Goal: Information Seeking & Learning: Learn about a topic

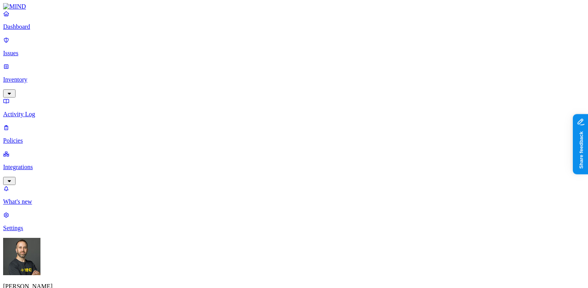
click at [51, 164] on p "Integrations" at bounding box center [294, 167] width 582 height 7
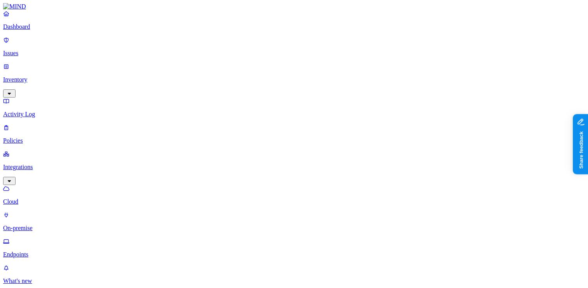
click at [44, 251] on p "Endpoints" at bounding box center [294, 254] width 582 height 7
click at [35, 251] on p "Endpoints" at bounding box center [294, 254] width 582 height 7
type input "keri.karlsen"
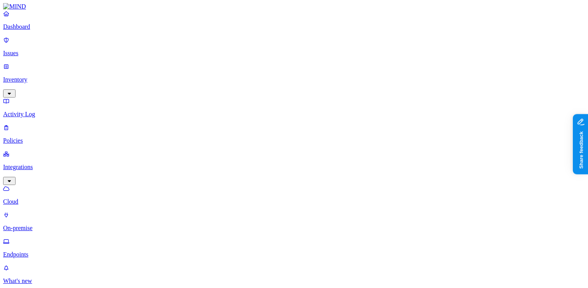
click at [50, 30] on p "Dashboard" at bounding box center [294, 26] width 582 height 7
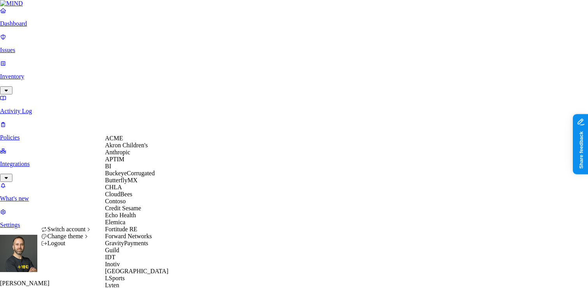
scroll to position [14, 0]
click at [125, 198] on span "CloudBees" at bounding box center [118, 194] width 27 height 7
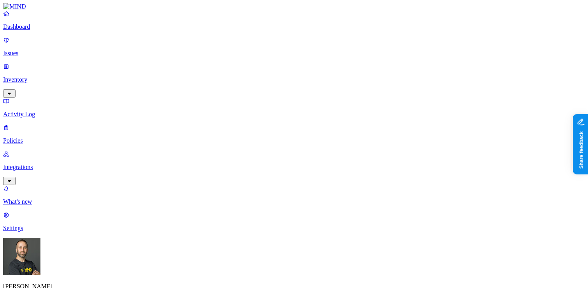
click at [53, 164] on p "Integrations" at bounding box center [294, 167] width 582 height 7
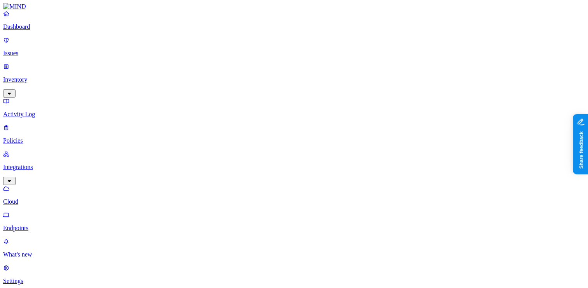
click at [44, 225] on p "Endpoints" at bounding box center [294, 228] width 582 height 7
click at [45, 30] on p "Dashboard" at bounding box center [294, 26] width 582 height 7
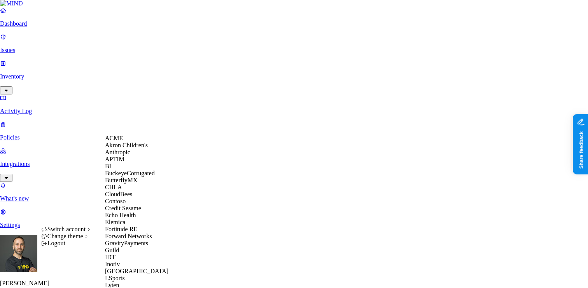
scroll to position [428, 0]
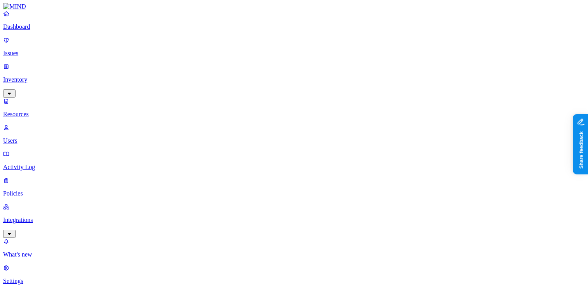
click at [232, 109] on button "button" at bounding box center [235, 110] width 6 height 2
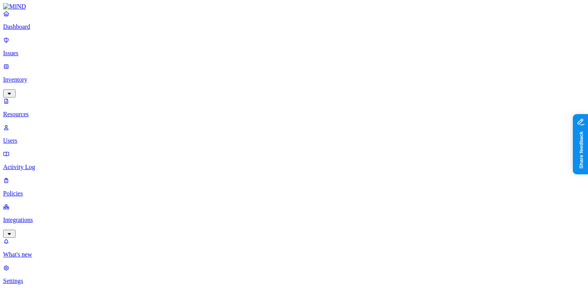
click at [52, 30] on p "Dashboard" at bounding box center [294, 26] width 582 height 7
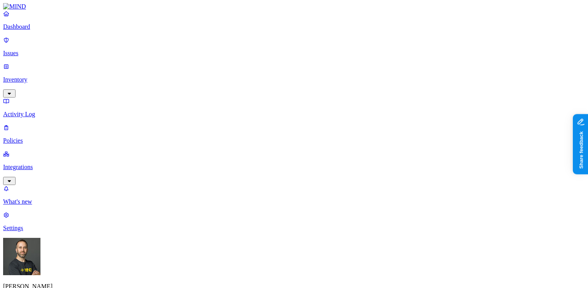
click at [54, 164] on p "Integrations" at bounding box center [294, 167] width 582 height 7
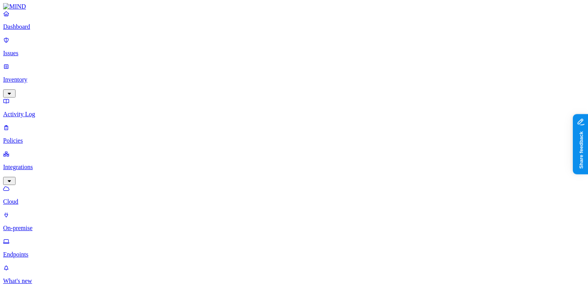
click at [43, 251] on p "Endpoints" at bounding box center [294, 254] width 582 height 7
click at [271, 70] on button "button" at bounding box center [274, 71] width 6 height 2
click at [271, 65] on button "button" at bounding box center [274, 69] width 6 height 8
click at [73, 218] on nav "Dashboard Issues Inventory Activity Log Policies Integrations Cloud On-premise …" at bounding box center [294, 160] width 582 height 301
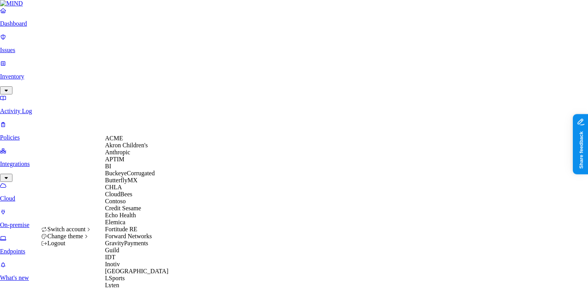
scroll to position [228, 0]
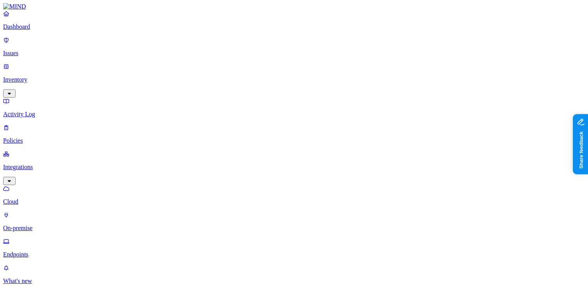
click at [54, 30] on p "Dashboard" at bounding box center [294, 26] width 582 height 7
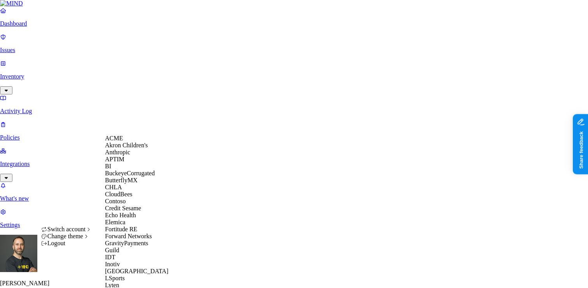
scroll to position [109, 0]
click at [126, 254] on div "Guild" at bounding box center [142, 250] width 75 height 7
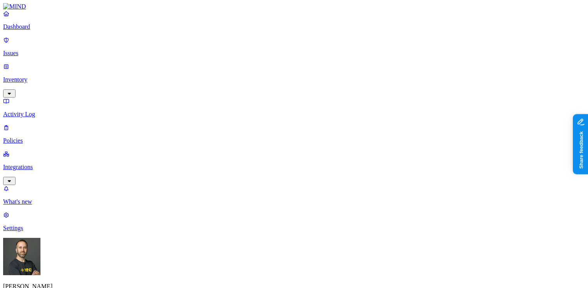
click at [43, 151] on link "Integrations" at bounding box center [294, 167] width 582 height 33
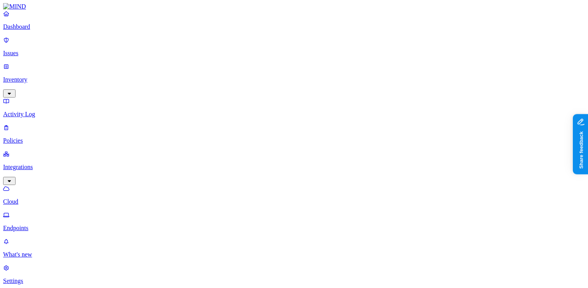
click at [39, 225] on p "Endpoints" at bounding box center [294, 228] width 582 height 7
click at [271, 65] on div "Safari" at bounding box center [271, 78] width 0 height 27
click at [35, 30] on p "Dashboard" at bounding box center [294, 26] width 582 height 7
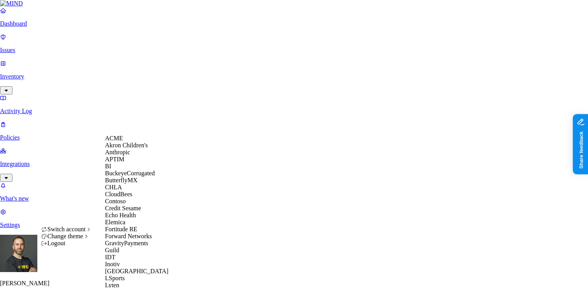
scroll to position [385, 0]
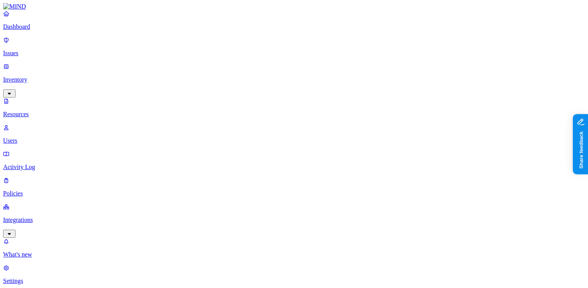
scroll to position [265, 0]
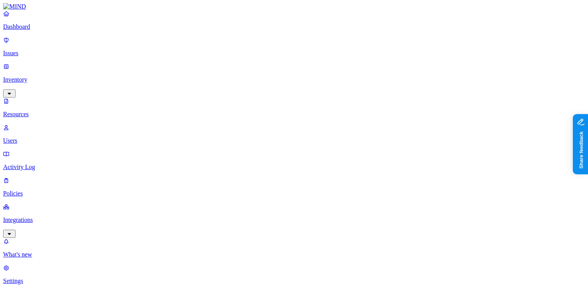
click at [58, 30] on p "Dashboard" at bounding box center [294, 26] width 582 height 7
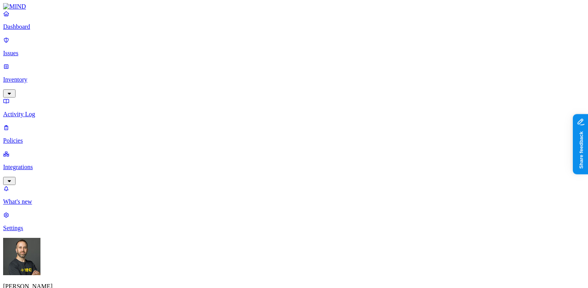
click at [48, 76] on p "Inventory" at bounding box center [294, 79] width 582 height 7
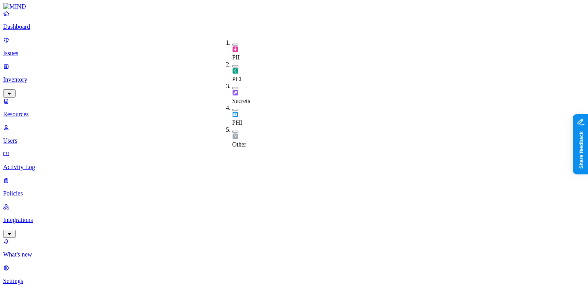
click at [232, 65] on button "button" at bounding box center [235, 66] width 6 height 2
click at [51, 30] on p "Dashboard" at bounding box center [294, 26] width 582 height 7
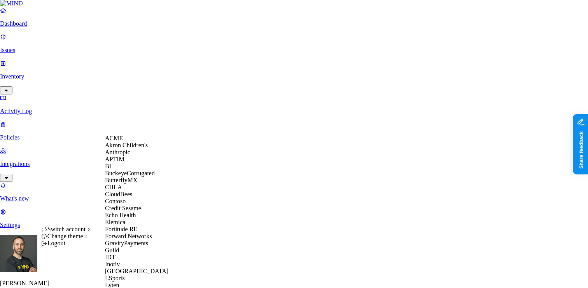
scroll to position [374, 0]
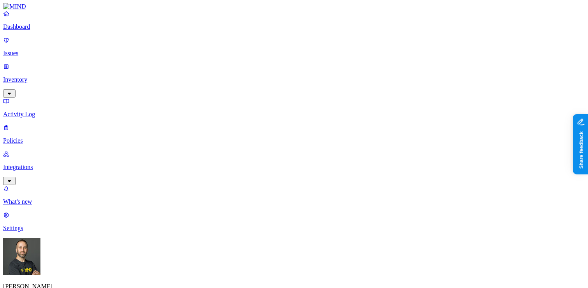
click at [48, 76] on p "Inventory" at bounding box center [294, 79] width 582 height 7
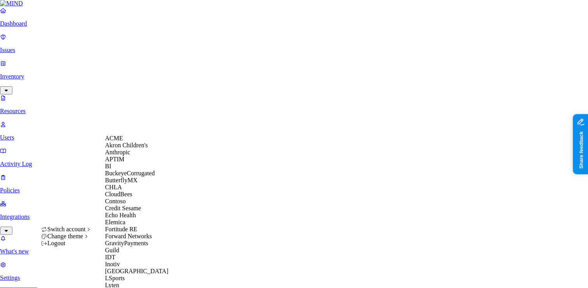
scroll to position [69, 0]
click at [133, 219] on span "Echo Health" at bounding box center [120, 215] width 31 height 7
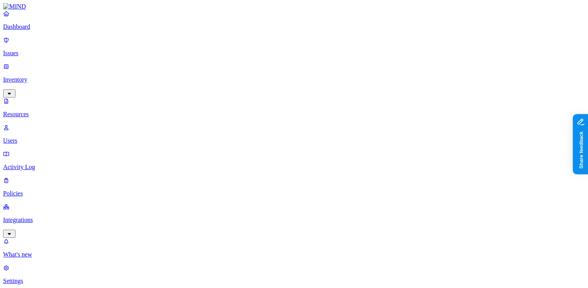
click at [42, 30] on p "Dashboard" at bounding box center [294, 26] width 582 height 7
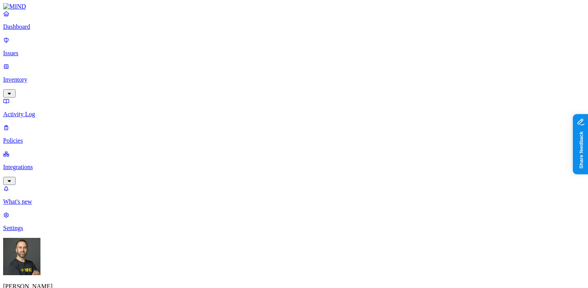
click at [34, 76] on p "Inventory" at bounding box center [294, 79] width 582 height 7
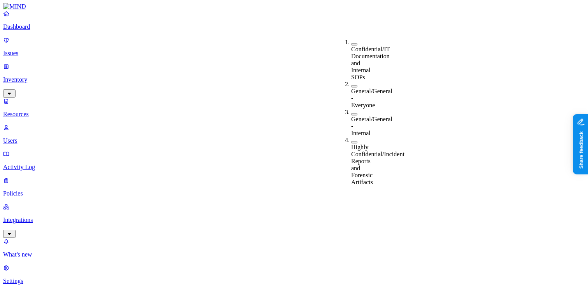
click at [351, 141] on button "button" at bounding box center [354, 142] width 6 height 2
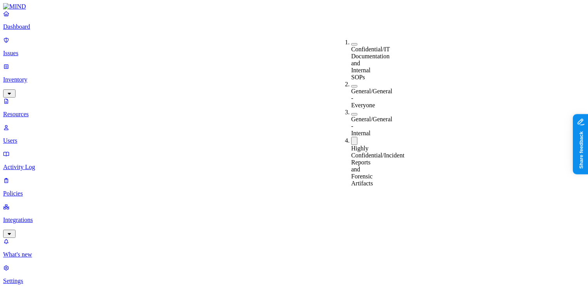
click at [351, 43] on button "button" at bounding box center [354, 44] width 6 height 2
click at [351, 138] on button "button" at bounding box center [354, 142] width 6 height 8
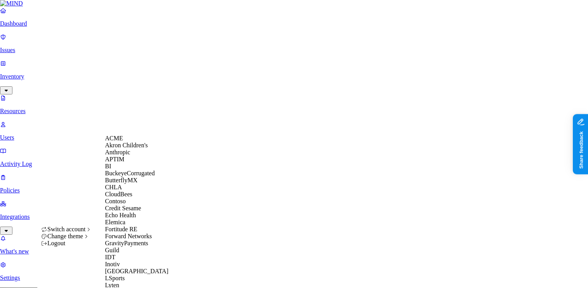
click at [140, 177] on span "BuckeyeCorrugated" at bounding box center [130, 173] width 50 height 7
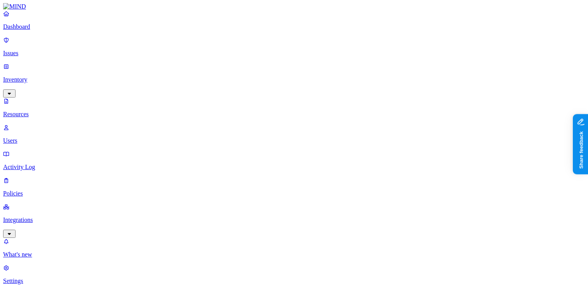
click at [44, 30] on p "Dashboard" at bounding box center [294, 26] width 582 height 7
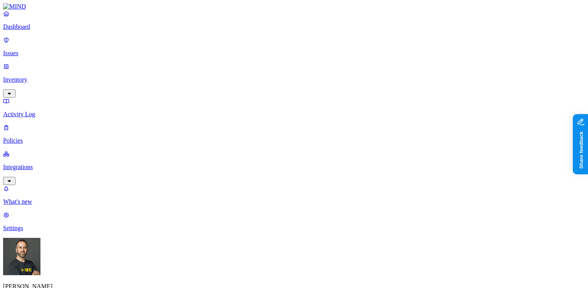
click at [65, 76] on p "Inventory" at bounding box center [294, 79] width 582 height 7
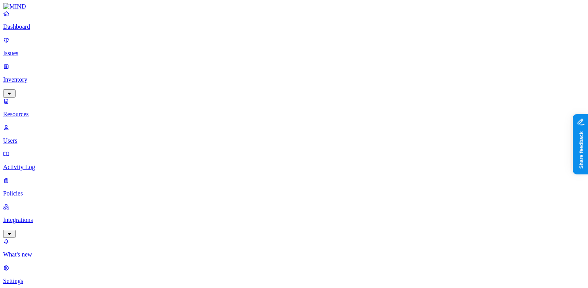
click at [275, 44] on button "button" at bounding box center [278, 45] width 6 height 2
click at [275, 42] on button "button" at bounding box center [278, 43] width 6 height 8
click at [275, 65] on button "button" at bounding box center [278, 66] width 6 height 2
click at [275, 61] on button "button" at bounding box center [278, 65] width 6 height 8
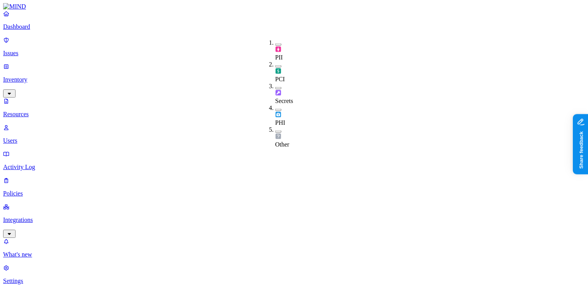
click at [275, 109] on button "button" at bounding box center [278, 110] width 6 height 2
click at [275, 105] on button "button" at bounding box center [278, 109] width 6 height 8
click at [44, 30] on p "Dashboard" at bounding box center [294, 26] width 582 height 7
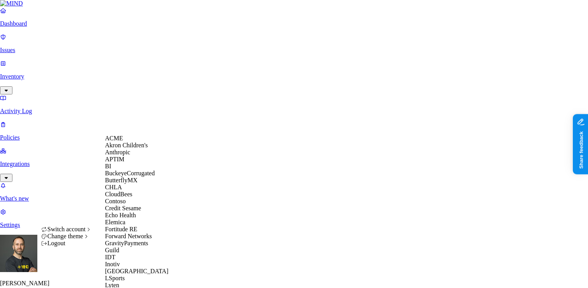
scroll to position [85, 0]
click at [139, 226] on div "Elemica" at bounding box center [142, 222] width 75 height 7
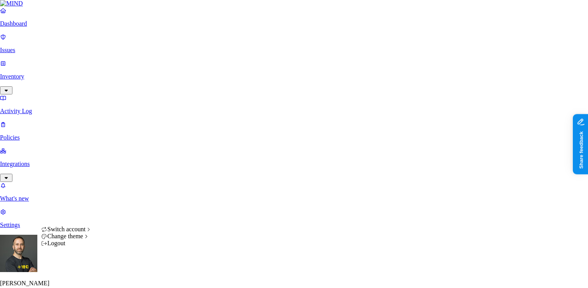
click at [74, 274] on html "Dashboard Issues Inventory Activity Log Policies Integrations What's new 1 Sett…" at bounding box center [294, 236] width 588 height 472
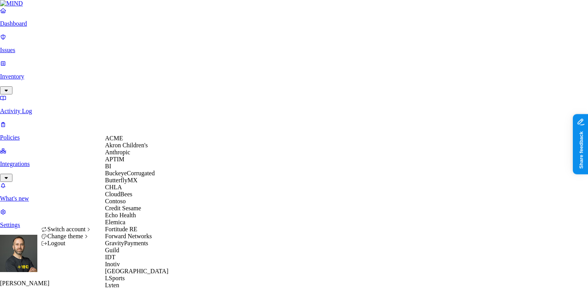
scroll to position [138, 0]
click at [141, 240] on span "GravityPayments" at bounding box center [126, 243] width 43 height 7
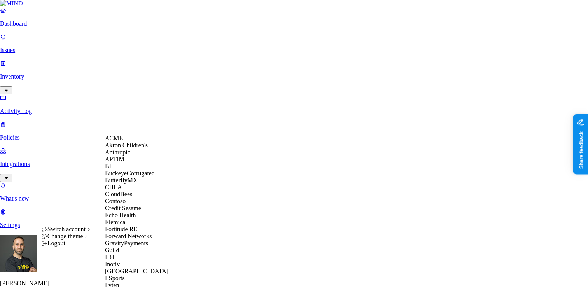
scroll to position [237, 0]
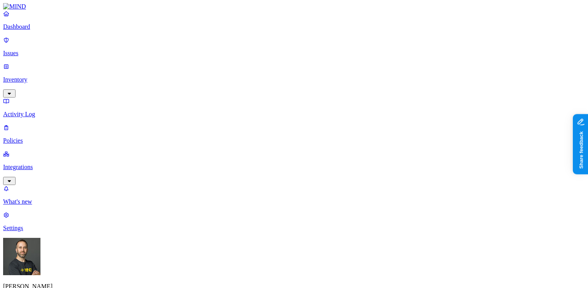
click at [67, 65] on link "Inventory" at bounding box center [294, 79] width 582 height 33
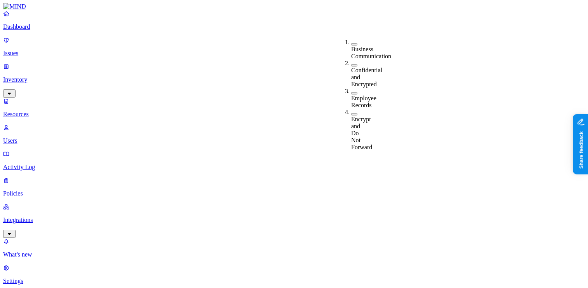
click at [351, 43] on button "button" at bounding box center [354, 44] width 6 height 2
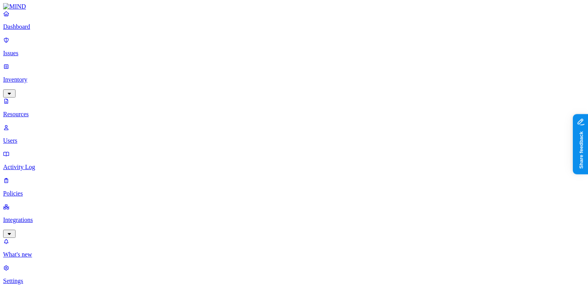
click at [436, 127] on button "button" at bounding box center [439, 128] width 6 height 2
click at [436, 156] on button "button" at bounding box center [439, 157] width 6 height 2
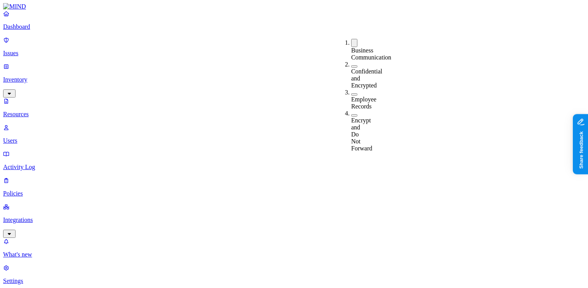
click at [351, 61] on div "Confidential and Encrypted" at bounding box center [351, 75] width 0 height 28
click at [351, 41] on button "button" at bounding box center [354, 43] width 6 height 8
click at [351, 93] on button "button" at bounding box center [354, 94] width 6 height 2
click at [351, 60] on button "button" at bounding box center [354, 64] width 6 height 8
click at [351, 114] on button "button" at bounding box center [354, 115] width 6 height 2
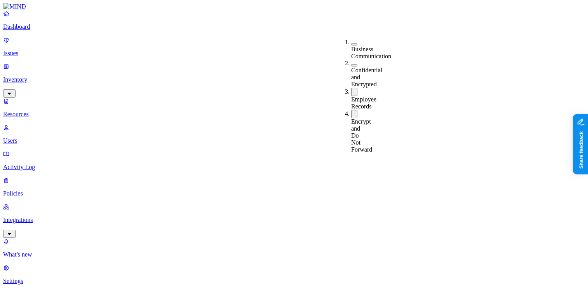
click at [351, 88] on button "button" at bounding box center [354, 92] width 6 height 8
click at [351, 109] on button "button" at bounding box center [354, 113] width 6 height 8
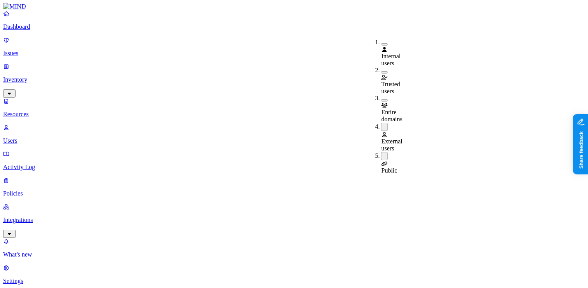
click at [382, 123] on button "button" at bounding box center [385, 127] width 6 height 8
click at [382, 151] on button "button" at bounding box center [385, 155] width 6 height 8
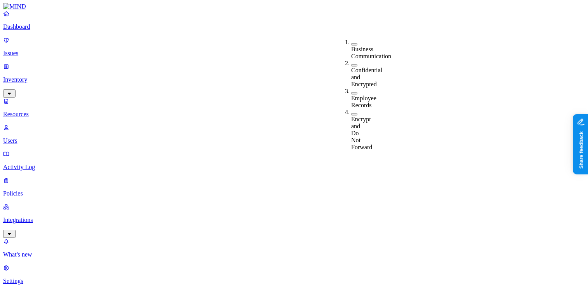
click at [351, 92] on button "button" at bounding box center [354, 93] width 6 height 2
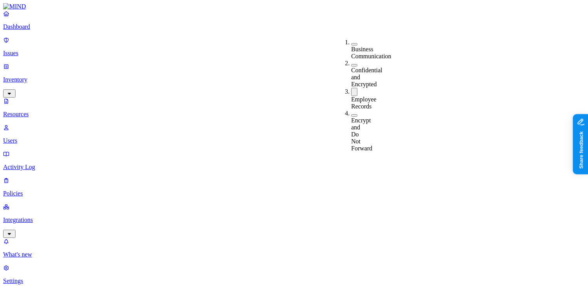
click at [351, 64] on button "button" at bounding box center [354, 65] width 6 height 2
click at [351, 89] on button "button" at bounding box center [354, 93] width 6 height 8
click at [351, 93] on button "button" at bounding box center [354, 94] width 6 height 2
click at [351, 116] on button "button" at bounding box center [354, 117] width 6 height 2
click at [351, 89] on button "button" at bounding box center [354, 93] width 6 height 8
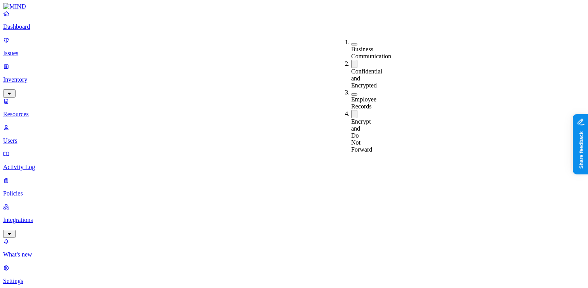
click at [351, 60] on button "button" at bounding box center [354, 64] width 6 height 8
click at [351, 109] on button "button" at bounding box center [354, 113] width 6 height 8
click at [351, 92] on button "button" at bounding box center [354, 93] width 6 height 2
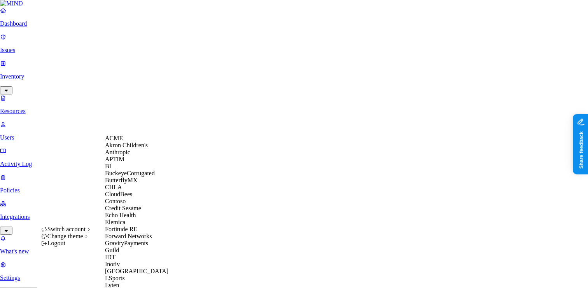
scroll to position [396, 0]
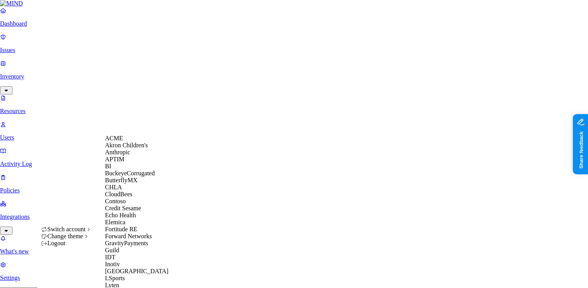
scroll to position [317, 0]
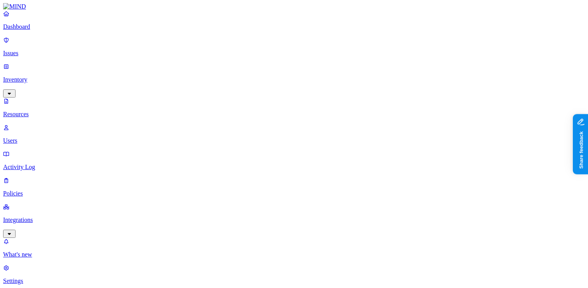
click at [56, 30] on p "Dashboard" at bounding box center [294, 26] width 582 height 7
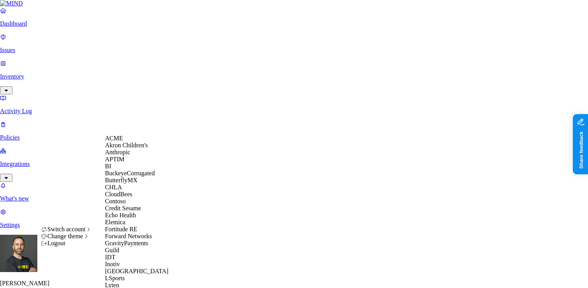
scroll to position [371, 0]
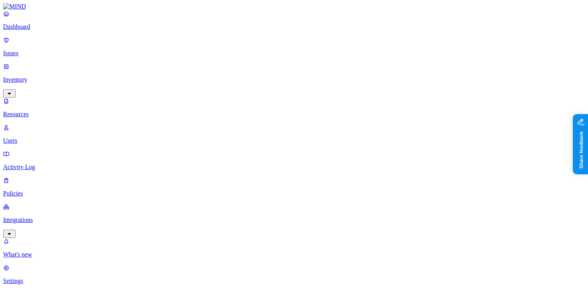
click at [46, 30] on p "Dashboard" at bounding box center [294, 26] width 582 height 7
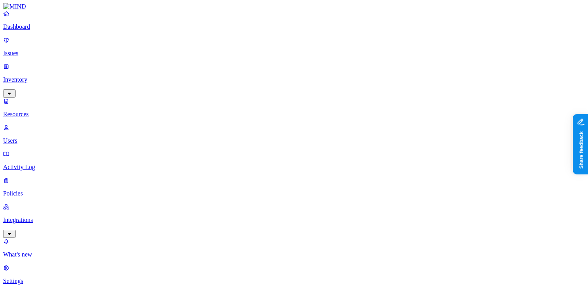
click at [52, 30] on p "Dashboard" at bounding box center [294, 26] width 582 height 7
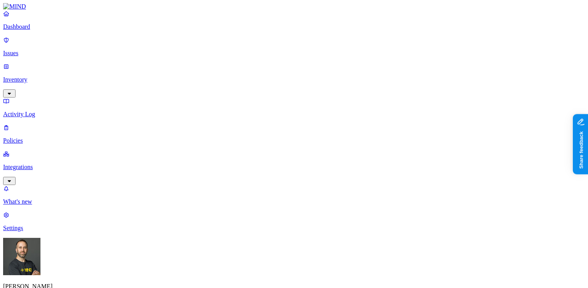
click at [43, 30] on p "Dashboard" at bounding box center [294, 26] width 582 height 7
click at [29, 164] on p "Integrations" at bounding box center [294, 167] width 582 height 7
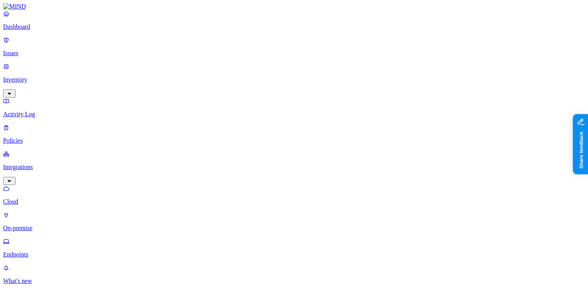
click at [32, 251] on p "Endpoints" at bounding box center [294, 254] width 582 height 7
click at [72, 278] on html "Dashboard Issues Inventory Activity Log Policies Integrations Cloud On-premise …" at bounding box center [294, 246] width 588 height 492
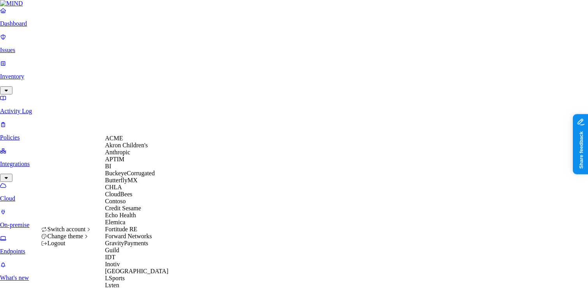
scroll to position [310, 0]
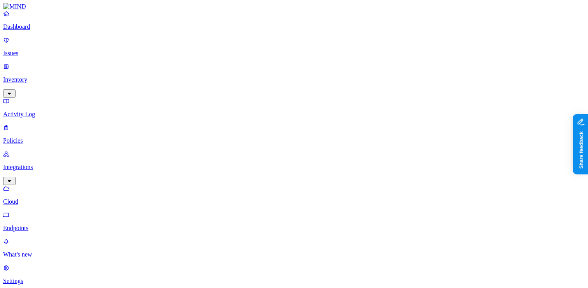
click at [56, 30] on p "Dashboard" at bounding box center [294, 26] width 582 height 7
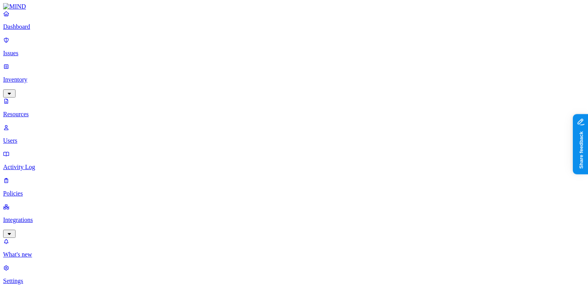
click at [39, 30] on p "Dashboard" at bounding box center [294, 26] width 582 height 7
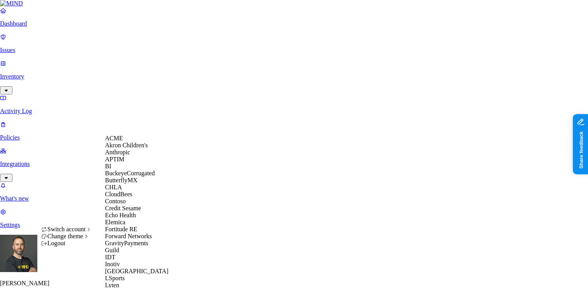
scroll to position [422, 0]
